Goal: Task Accomplishment & Management: Manage account settings

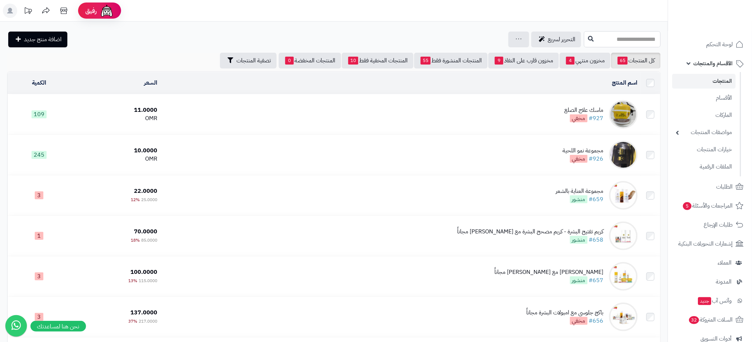
click at [589, 41] on input "text" at bounding box center [622, 39] width 77 height 16
type input "*******"
click at [636, 69] on link "واقي الشمس مع كريم اساس" at bounding box center [622, 69] width 77 height 13
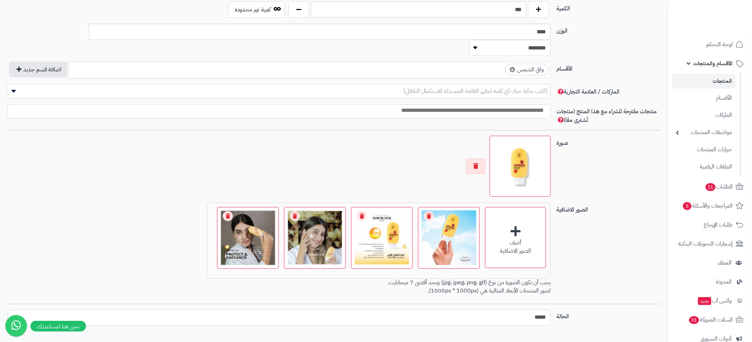
scroll to position [394, 0]
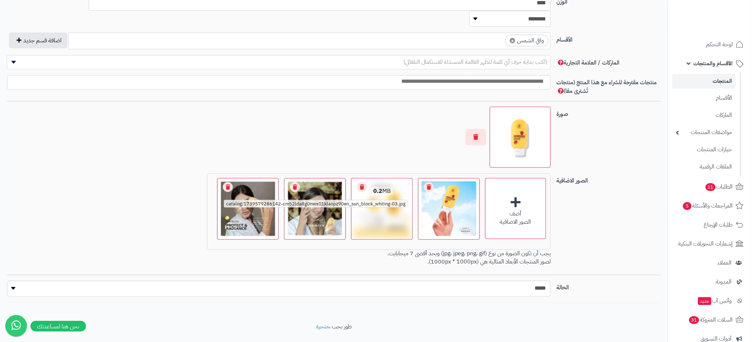
click at [381, 200] on span "catalog/1739579286142-cm52lda8g0nwx01klaopz90en_sun_block_whiting-03.jpg" at bounding box center [316, 204] width 184 height 8
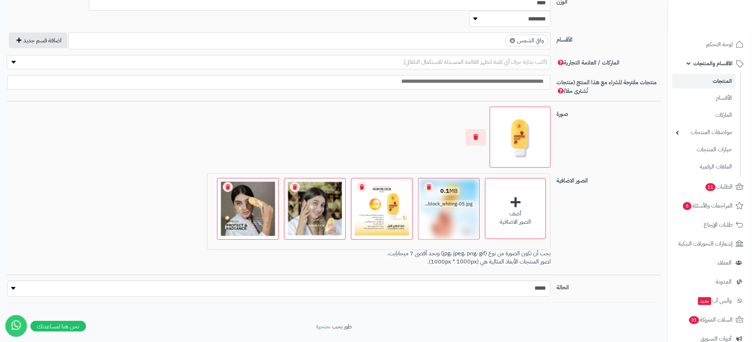
click at [449, 199] on div "0.1 MB catalog/1739579286141-cm52ldbif0nwy01kl37ea2888_sun_block_whiting-05.jpg" at bounding box center [449, 197] width 61 height 38
click at [717, 79] on link "المنتجات" at bounding box center [704, 81] width 63 height 15
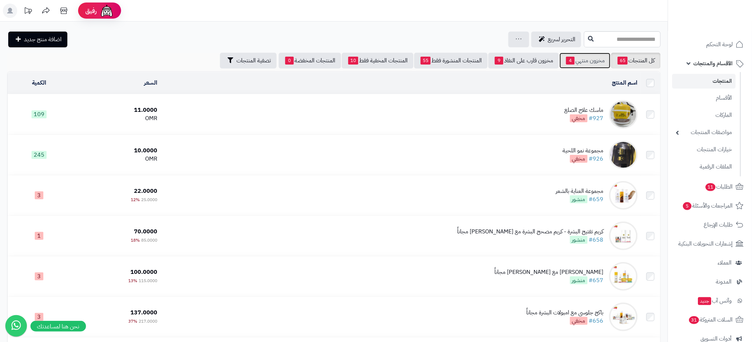
click at [588, 61] on link "مخزون منتهي 4" at bounding box center [585, 61] width 51 height 16
